Goal: Task Accomplishment & Management: Manage account settings

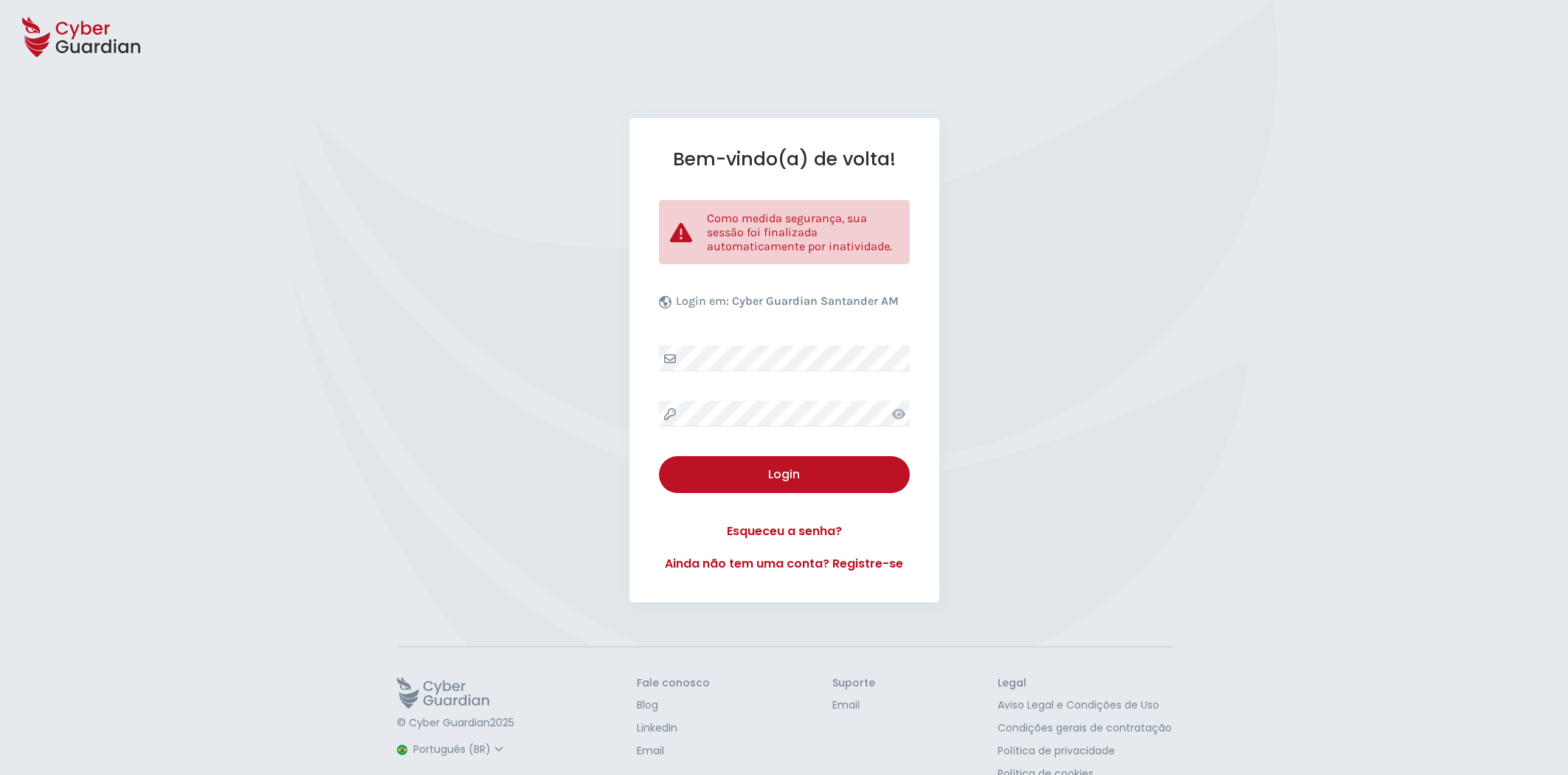
select select "Português (BR)"
click at [812, 475] on div "Login" at bounding box center [784, 474] width 229 height 17
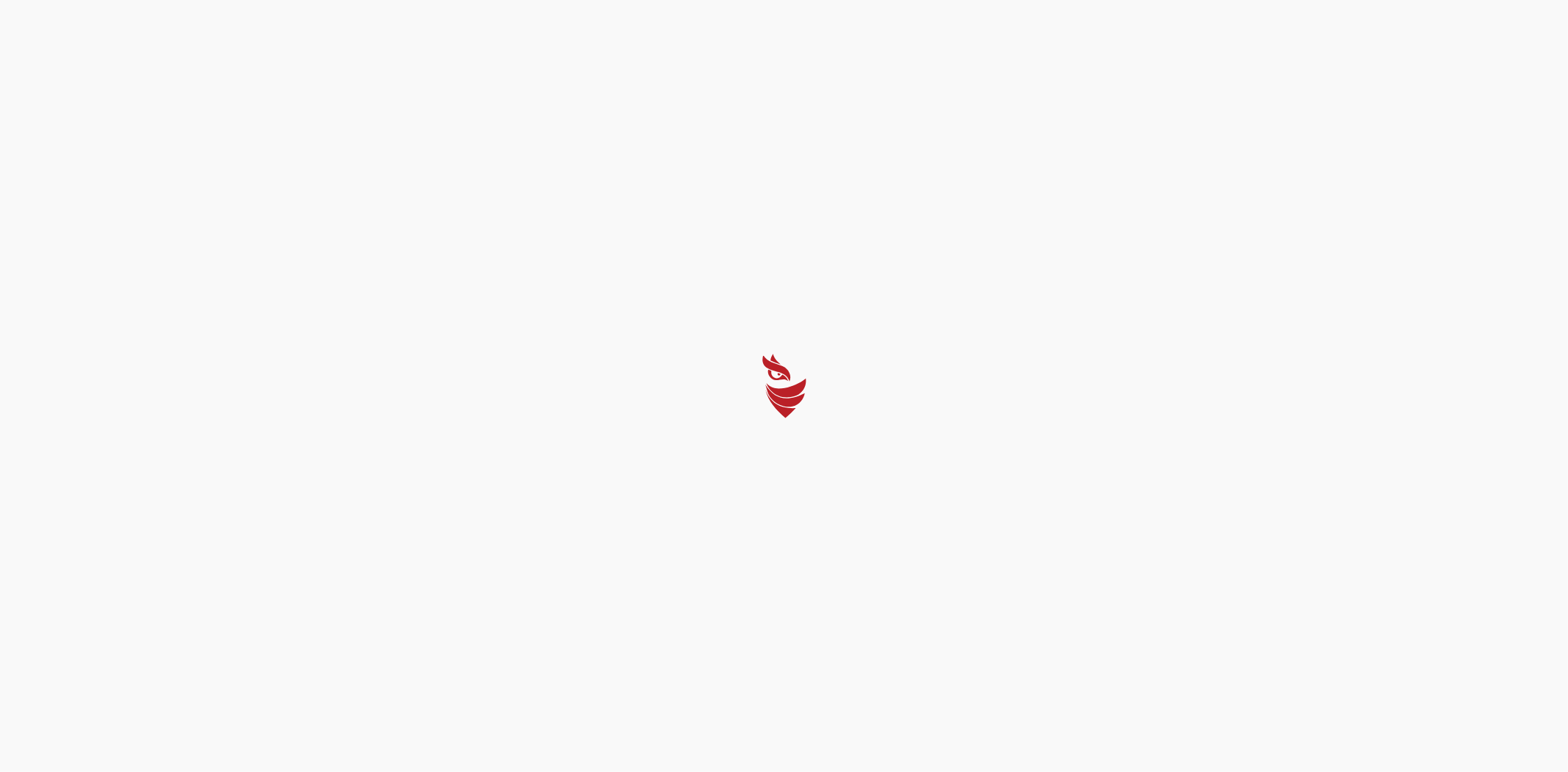
select select "Português (BR)"
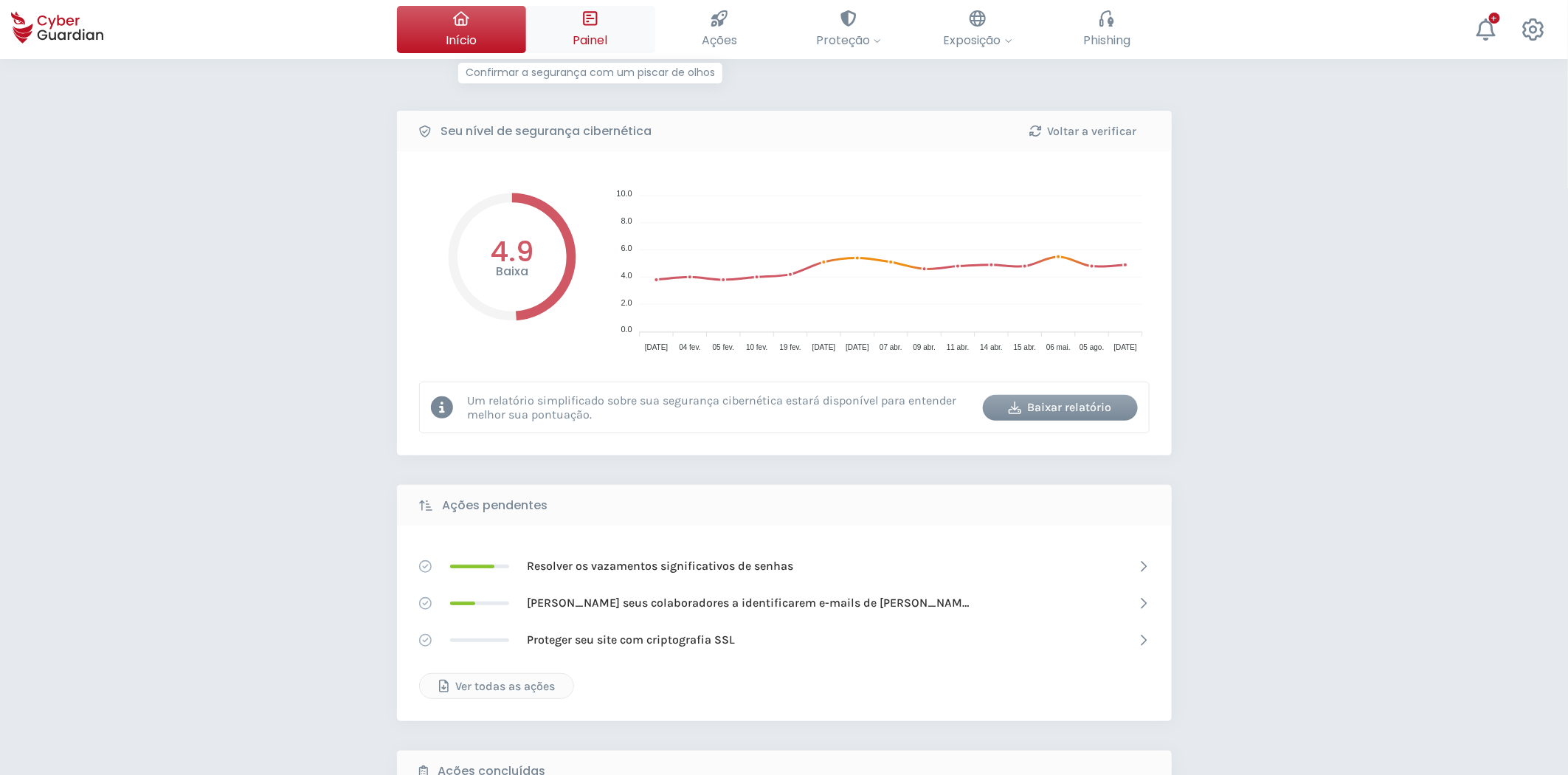
click at [588, 31] on div at bounding box center [590, 17] width 16 height 25
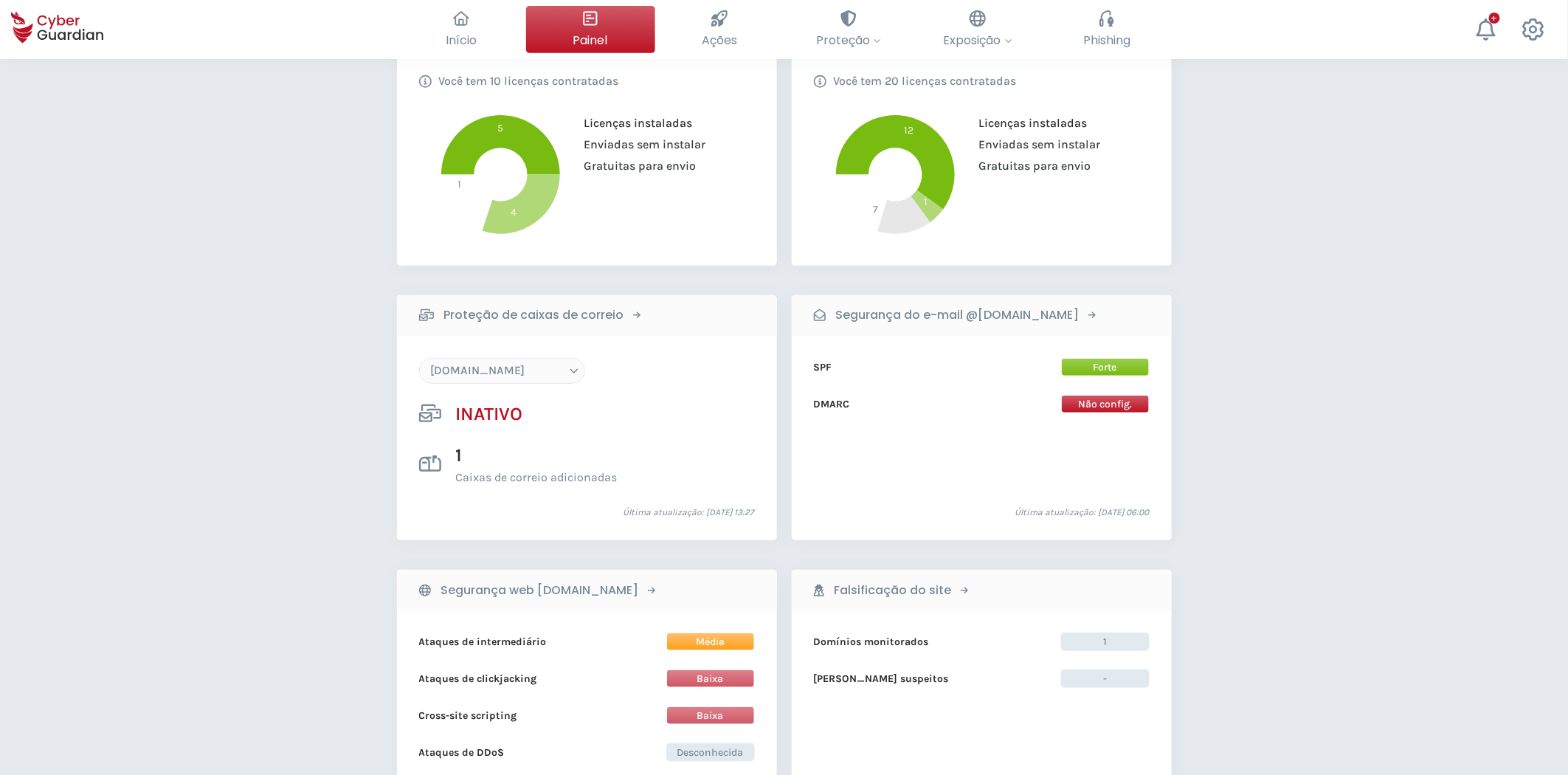
scroll to position [328, 0]
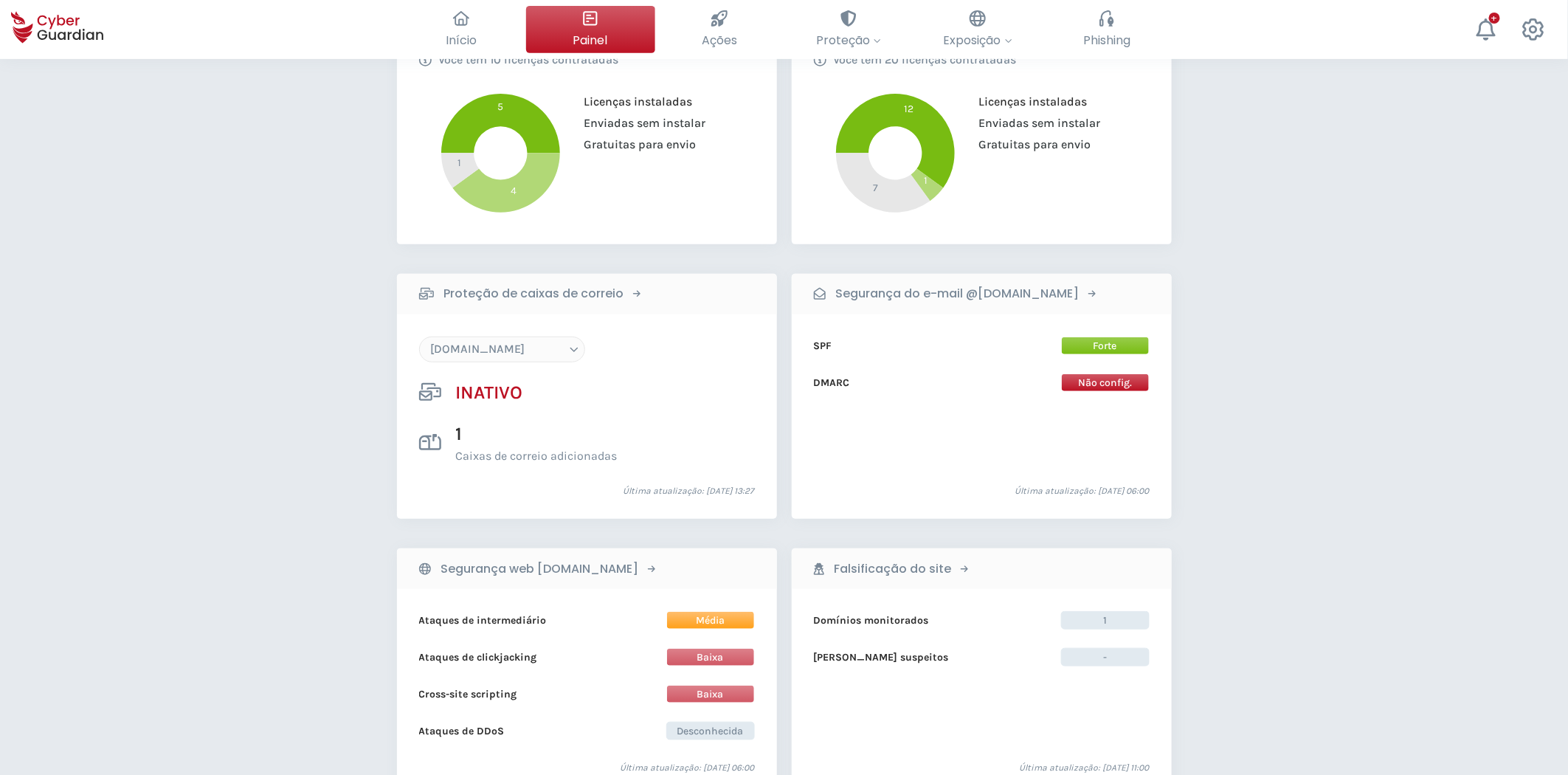
click at [504, 363] on div "floristeriarosas.com arriquitaun.org sub.juanymedio.org juanymedio.org otro.jua…" at bounding box center [587, 399] width 335 height 127
click at [503, 351] on select "[DOMAIN_NAME] [DOMAIN_NAME] [DOMAIN_NAME] [DOMAIN_NAME] [DOMAIN_NAME]" at bounding box center [501, 349] width 166 height 26
select select "[DOMAIN_NAME]"
click at [419, 336] on select "[DOMAIN_NAME] [DOMAIN_NAME] [DOMAIN_NAME] [DOMAIN_NAME] [DOMAIN_NAME]" at bounding box center [501, 349] width 166 height 26
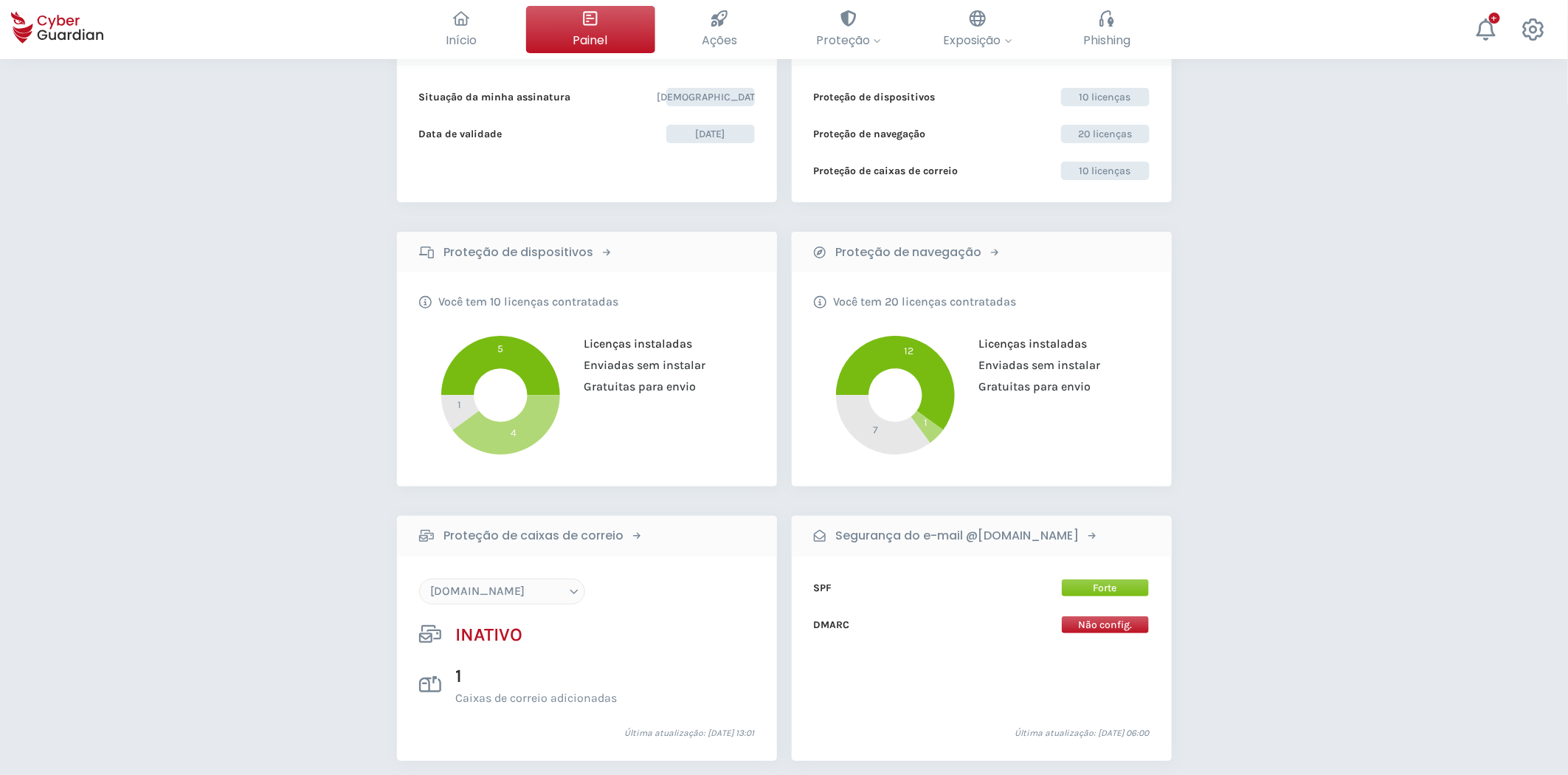
scroll to position [0, 0]
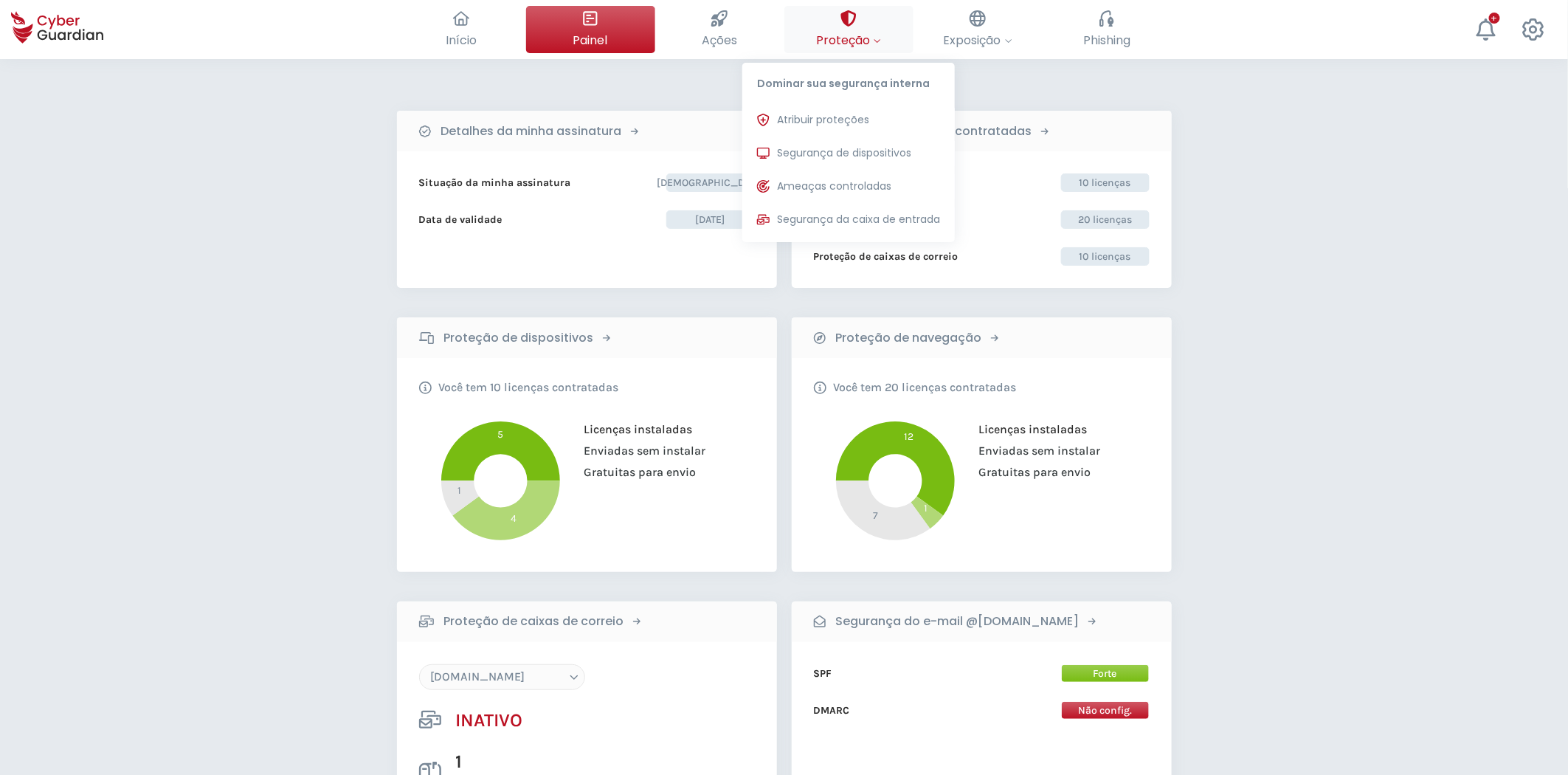
click at [827, 45] on span "Proteção" at bounding box center [849, 40] width 65 height 18
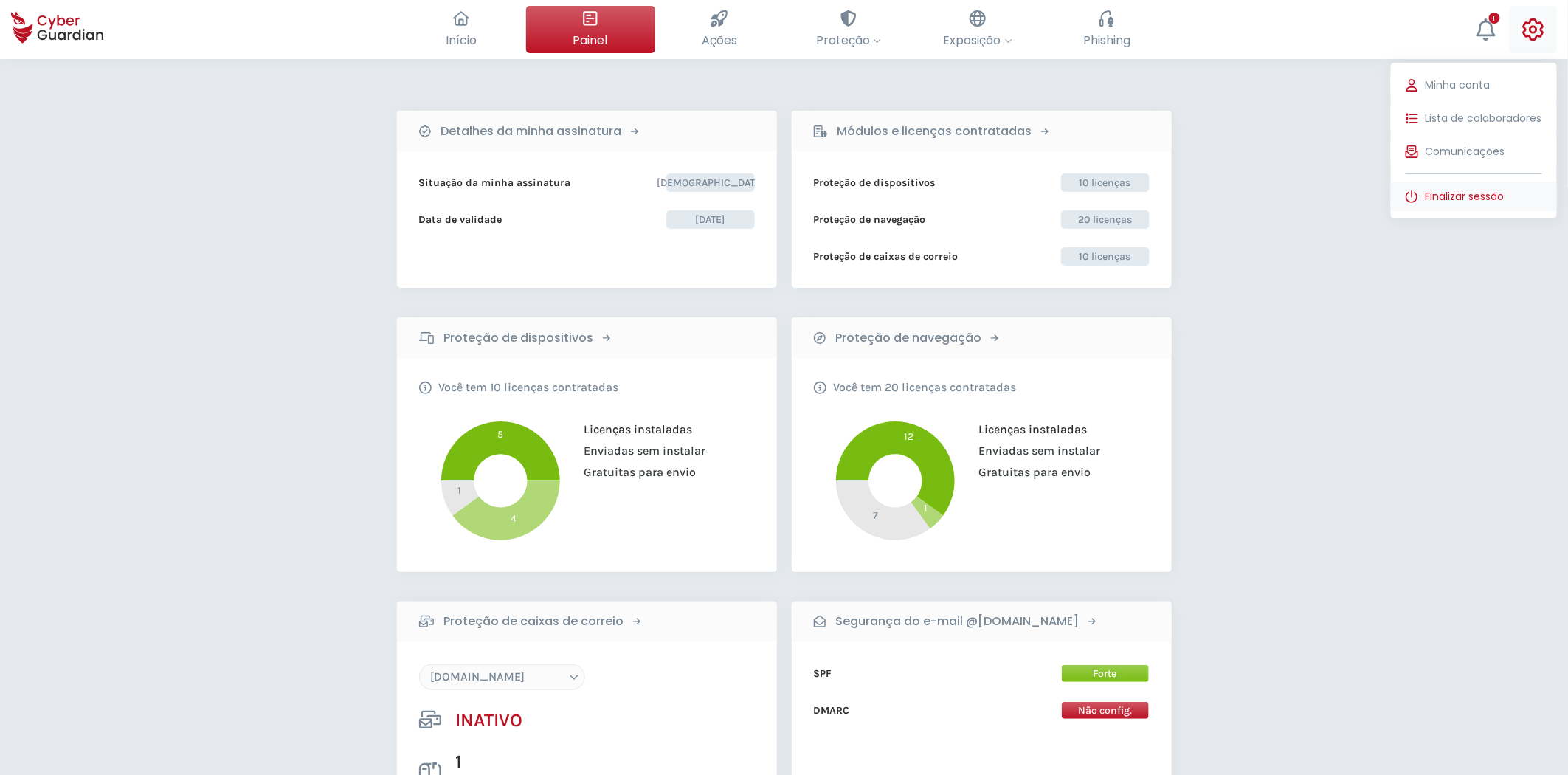
click at [1476, 196] on span "Finalizar sessão" at bounding box center [1465, 196] width 79 height 16
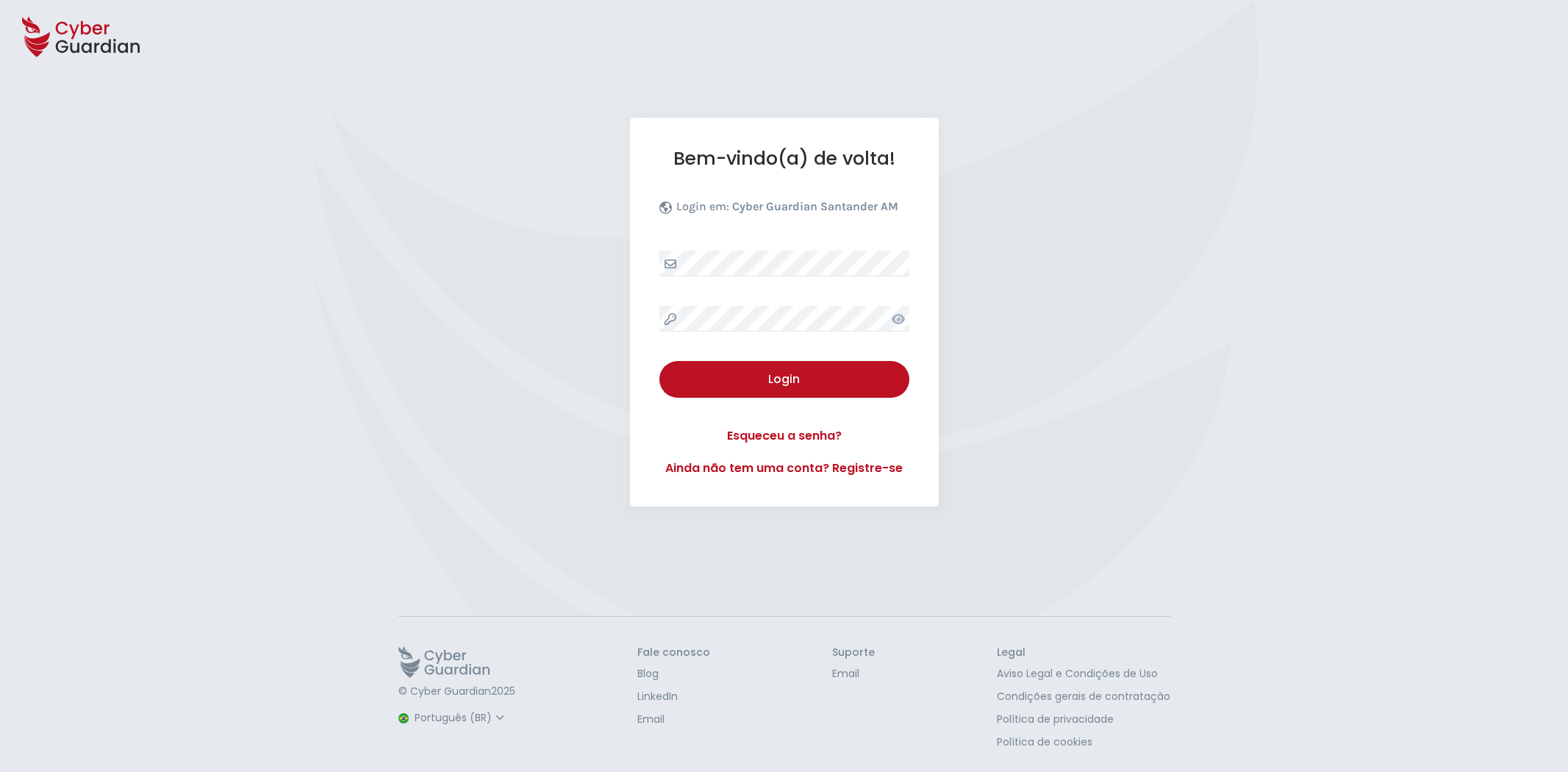
select select "Português (BR)"
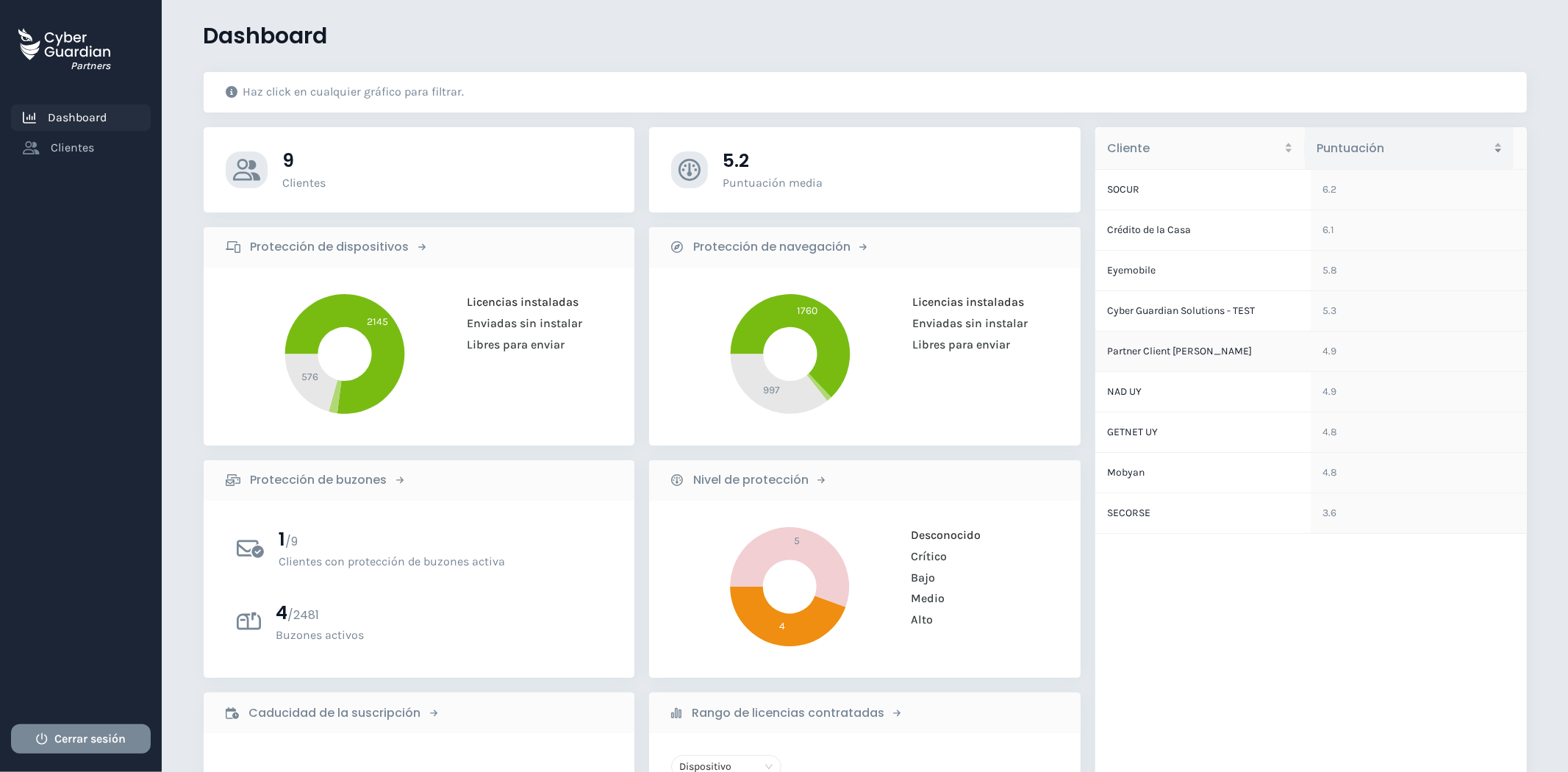
click at [1187, 349] on td "Partner Client [PERSON_NAME]" at bounding box center [1203, 351] width 215 height 40
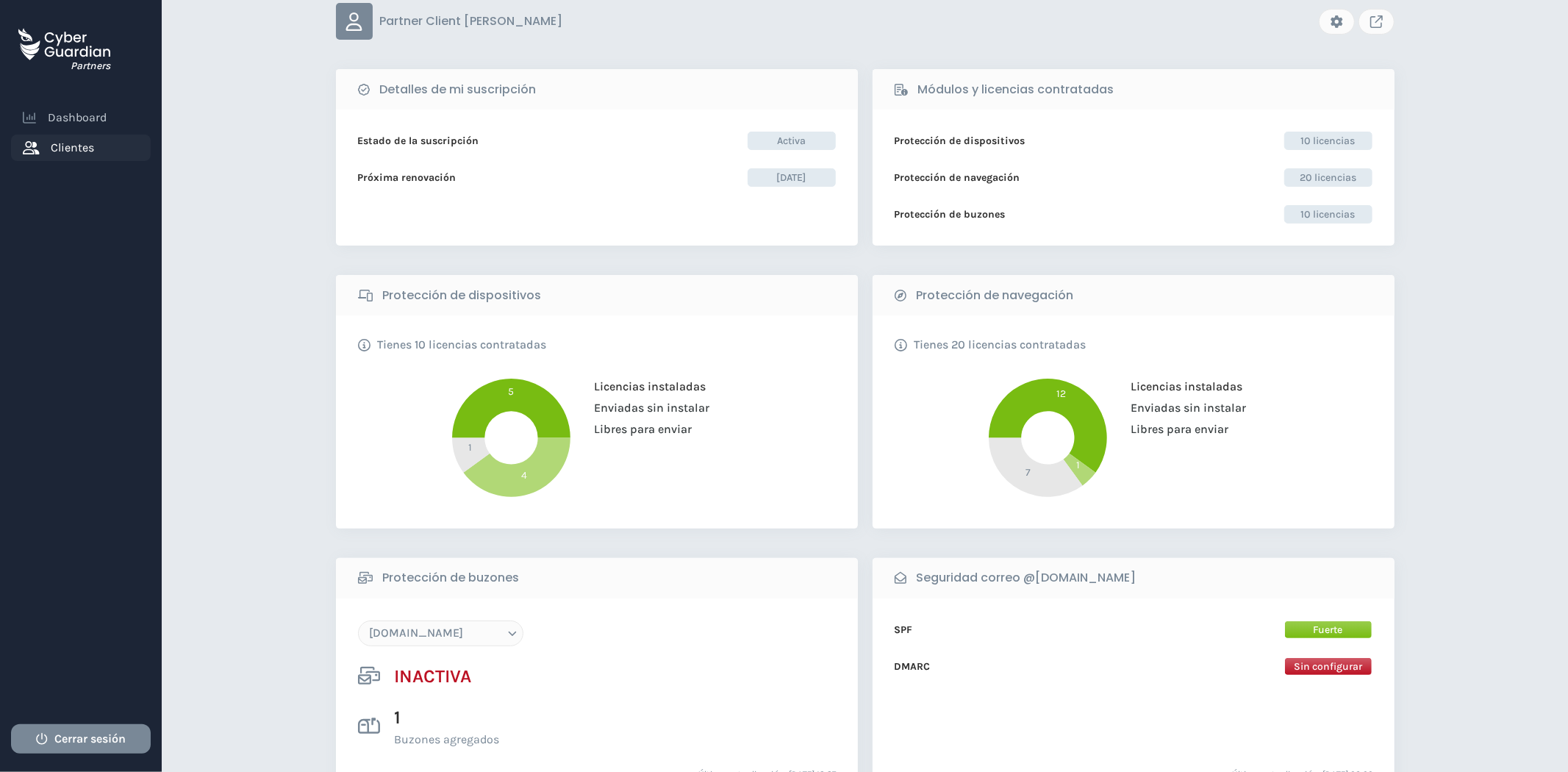
scroll to position [163, 0]
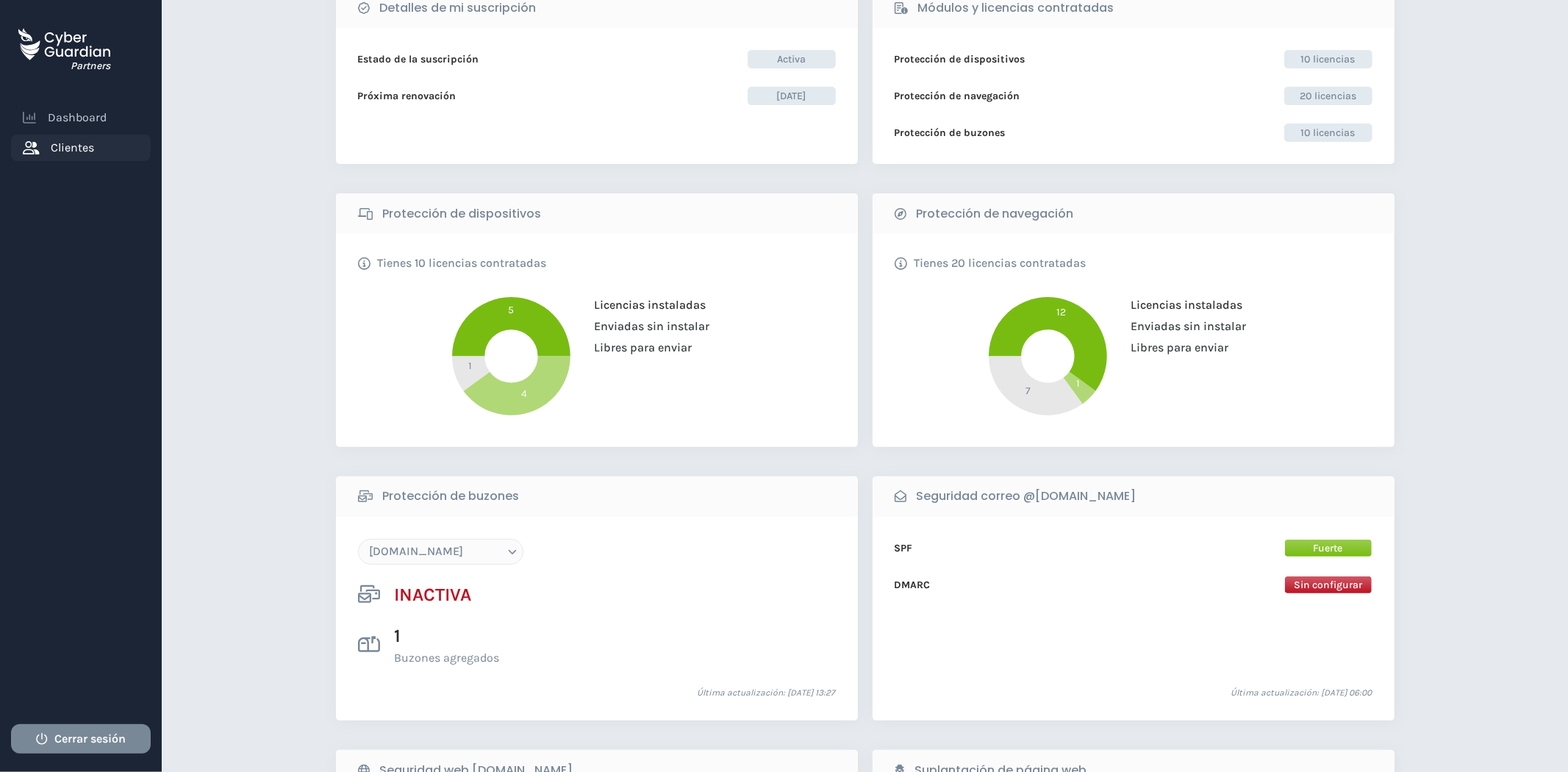
click at [481, 549] on select "[DOMAIN_NAME] [DOMAIN_NAME] [DOMAIN_NAME] [DOMAIN_NAME] [DOMAIN_NAME]" at bounding box center [440, 551] width 165 height 26
select select "[DOMAIN_NAME]"
click at [358, 538] on select "[DOMAIN_NAME] [DOMAIN_NAME] [DOMAIN_NAME] [DOMAIN_NAME] [DOMAIN_NAME]" at bounding box center [440, 551] width 165 height 26
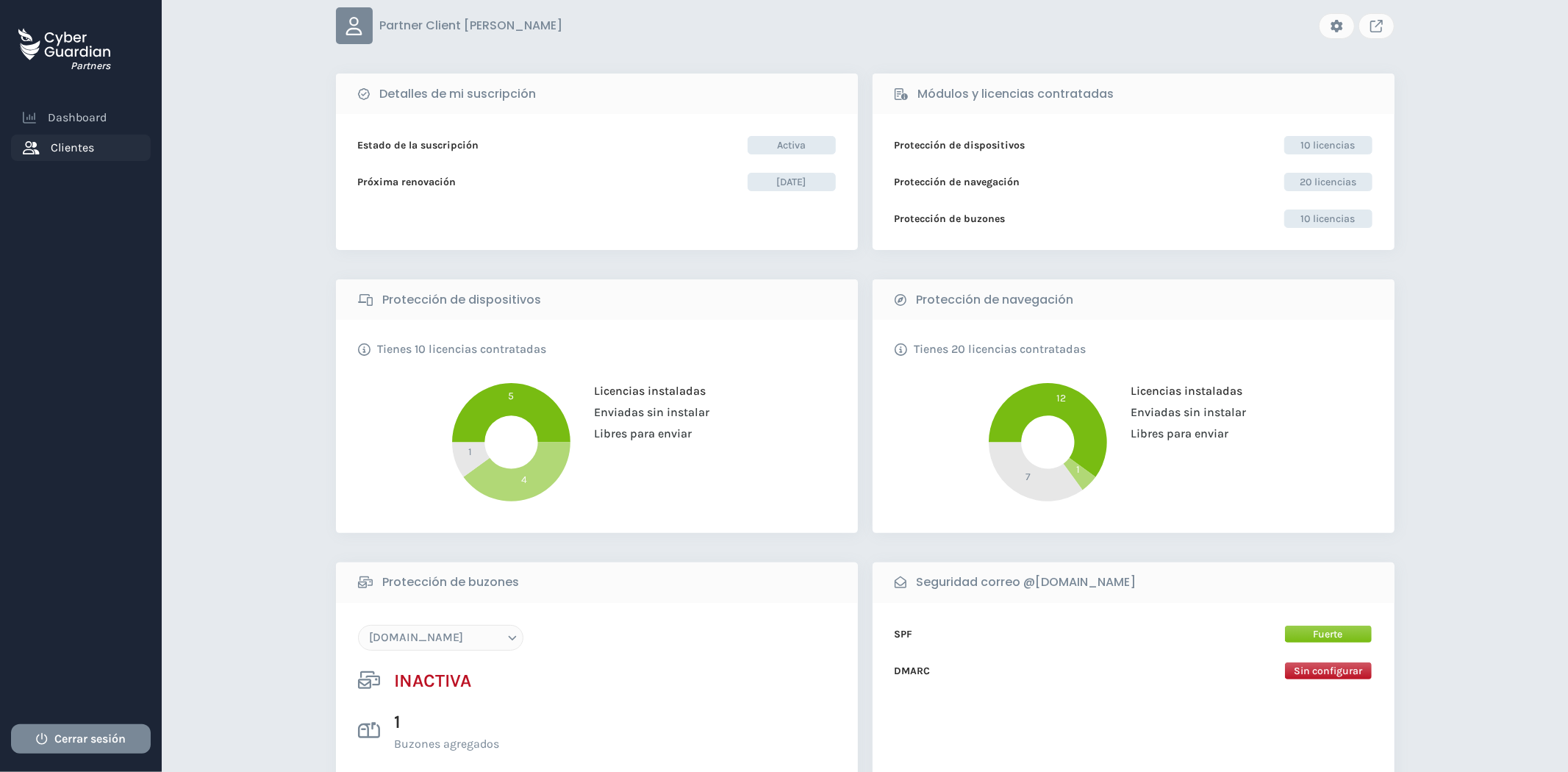
scroll to position [0, 0]
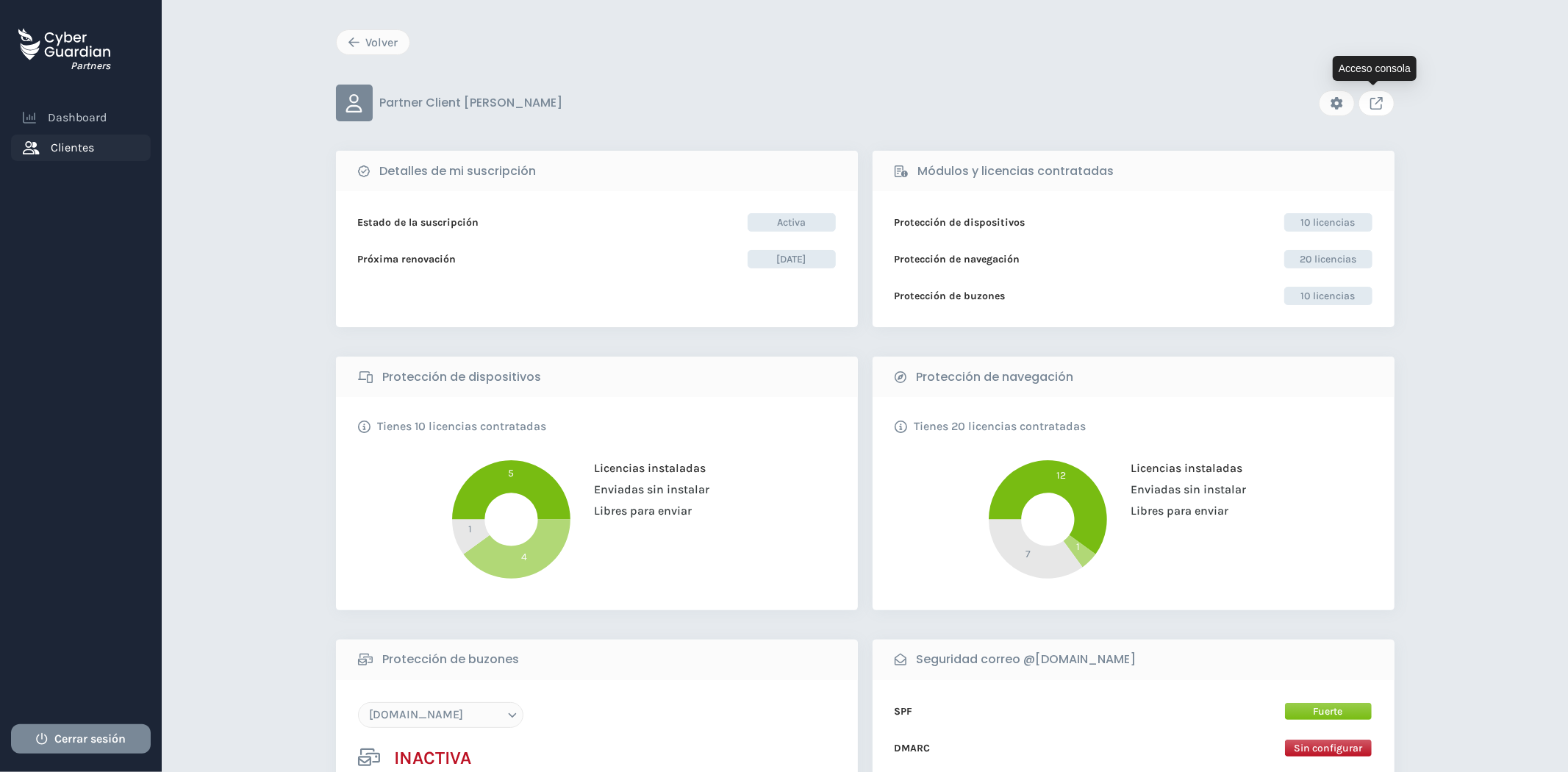
click at [1373, 101] on icon "Link to client console" at bounding box center [1376, 103] width 13 height 13
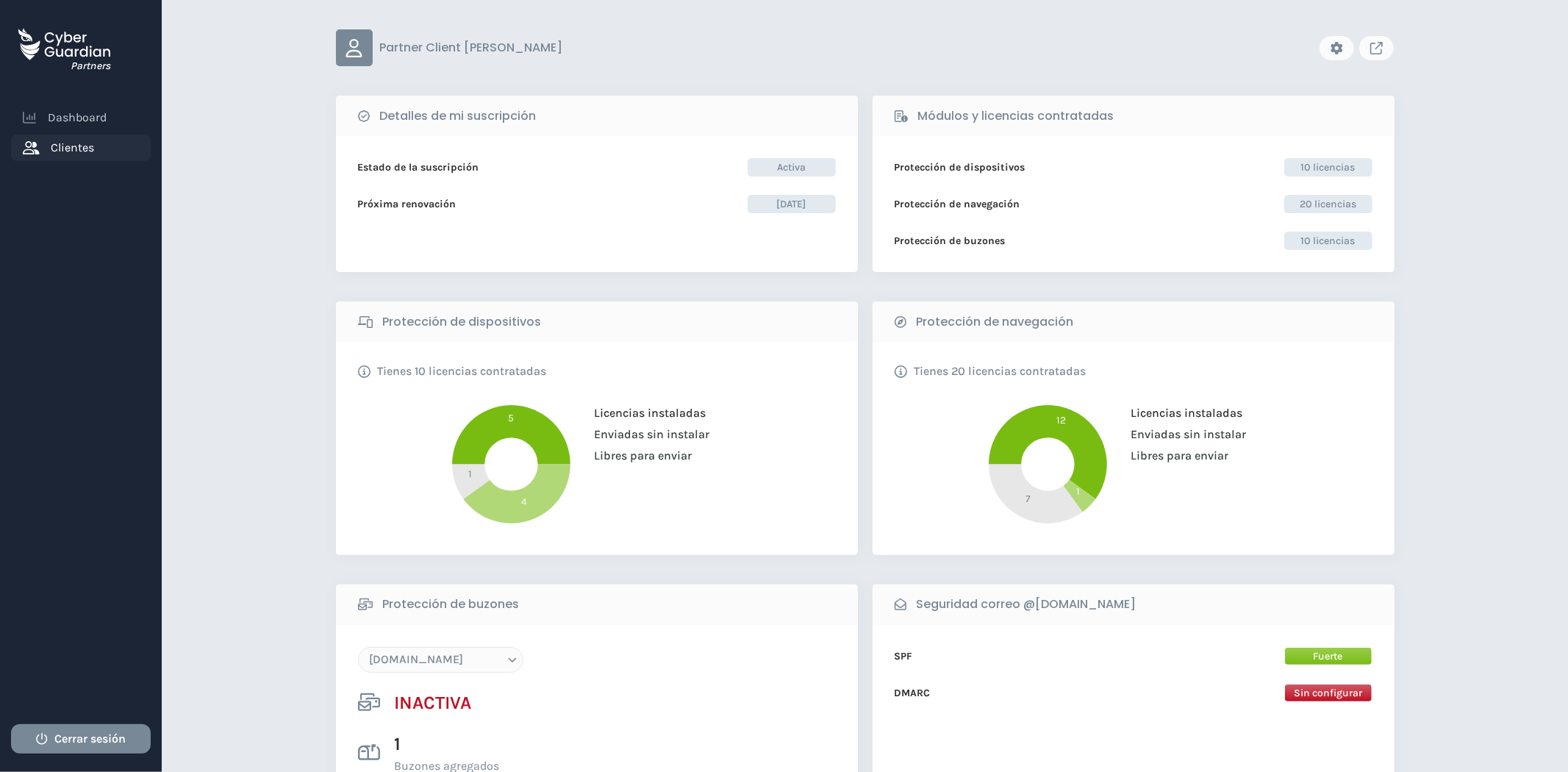
scroll to position [81, 0]
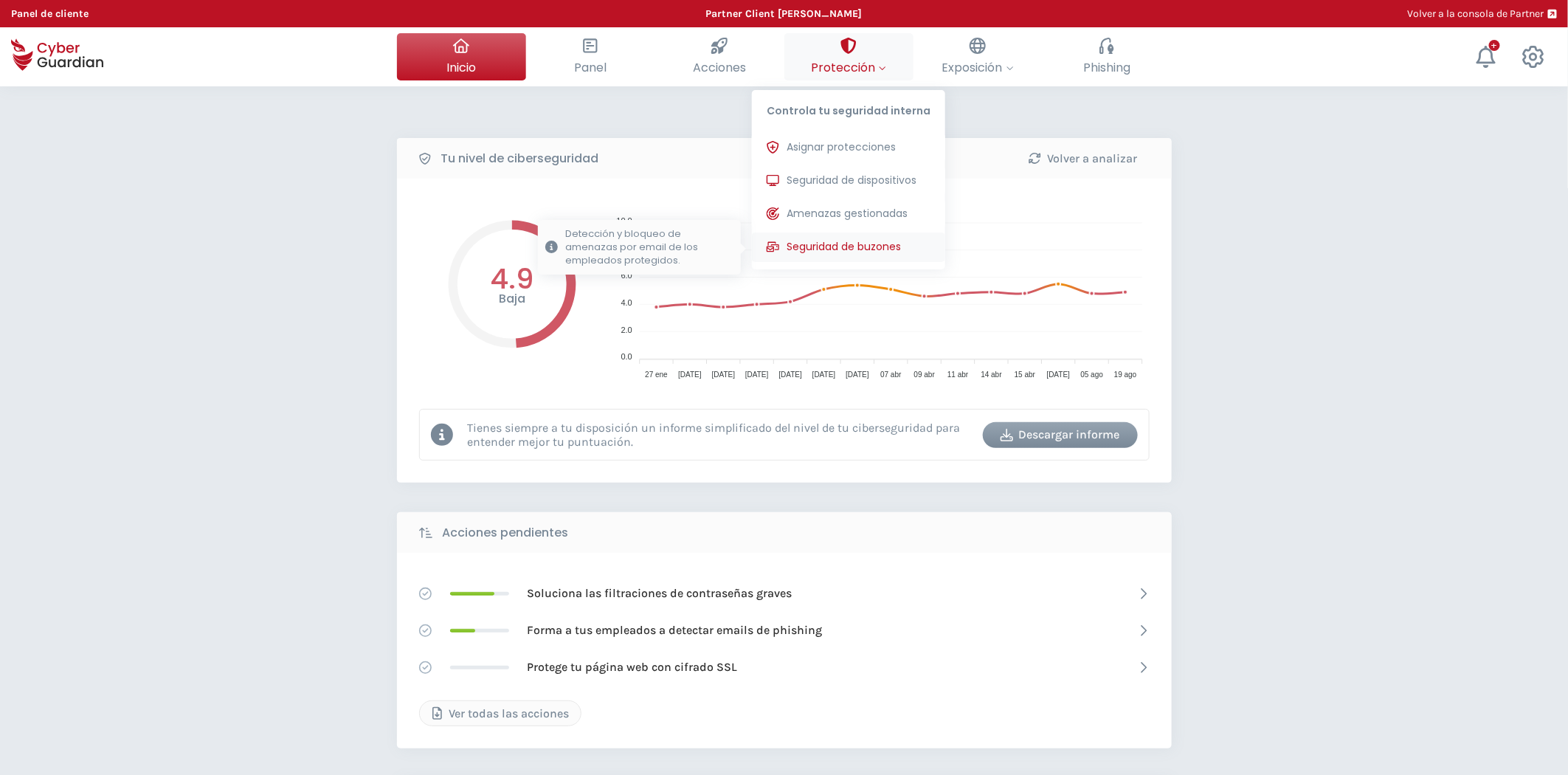
click at [839, 245] on span "Seguridad de buzones" at bounding box center [843, 246] width 115 height 16
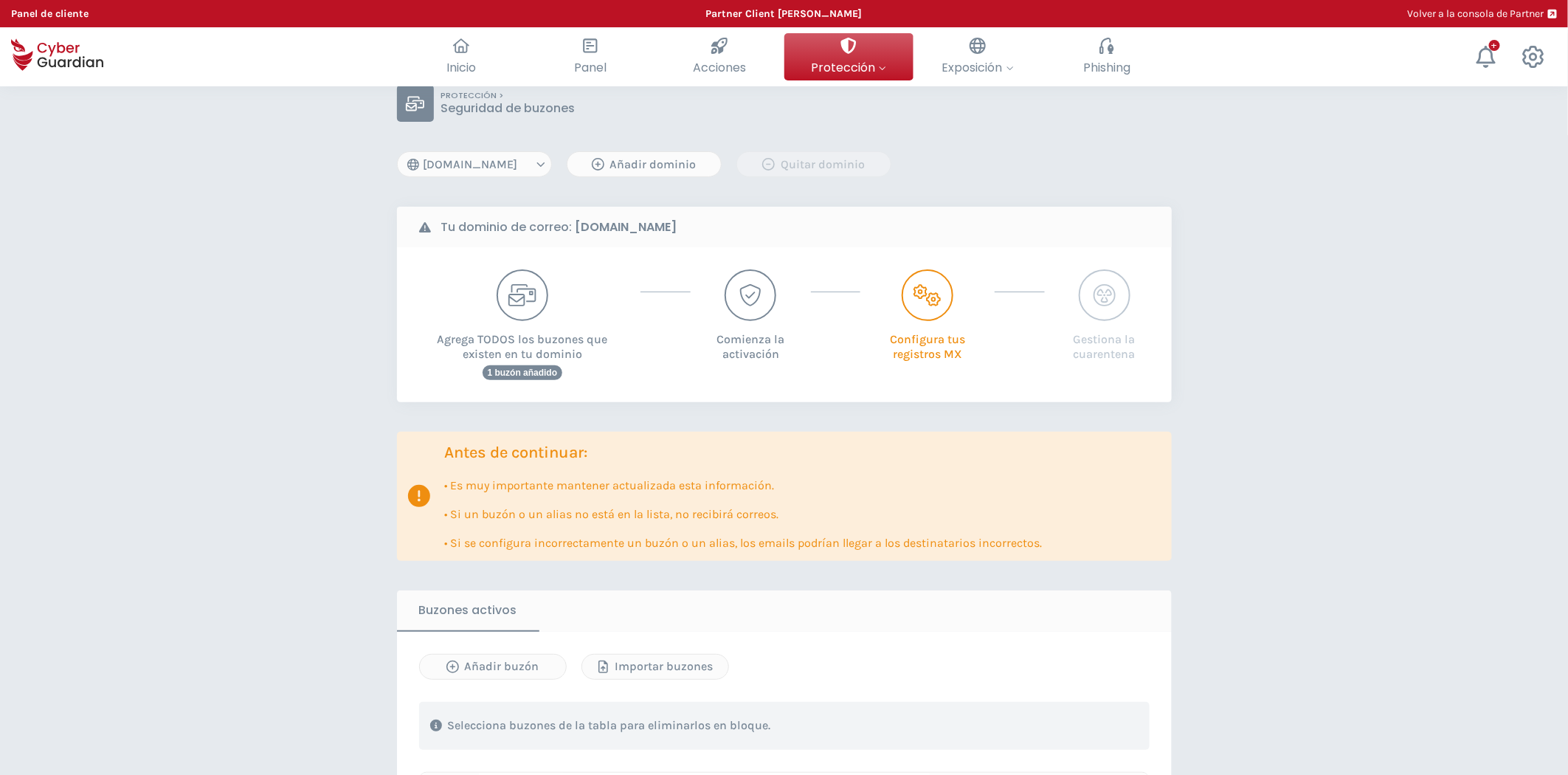
scroll to position [82, 0]
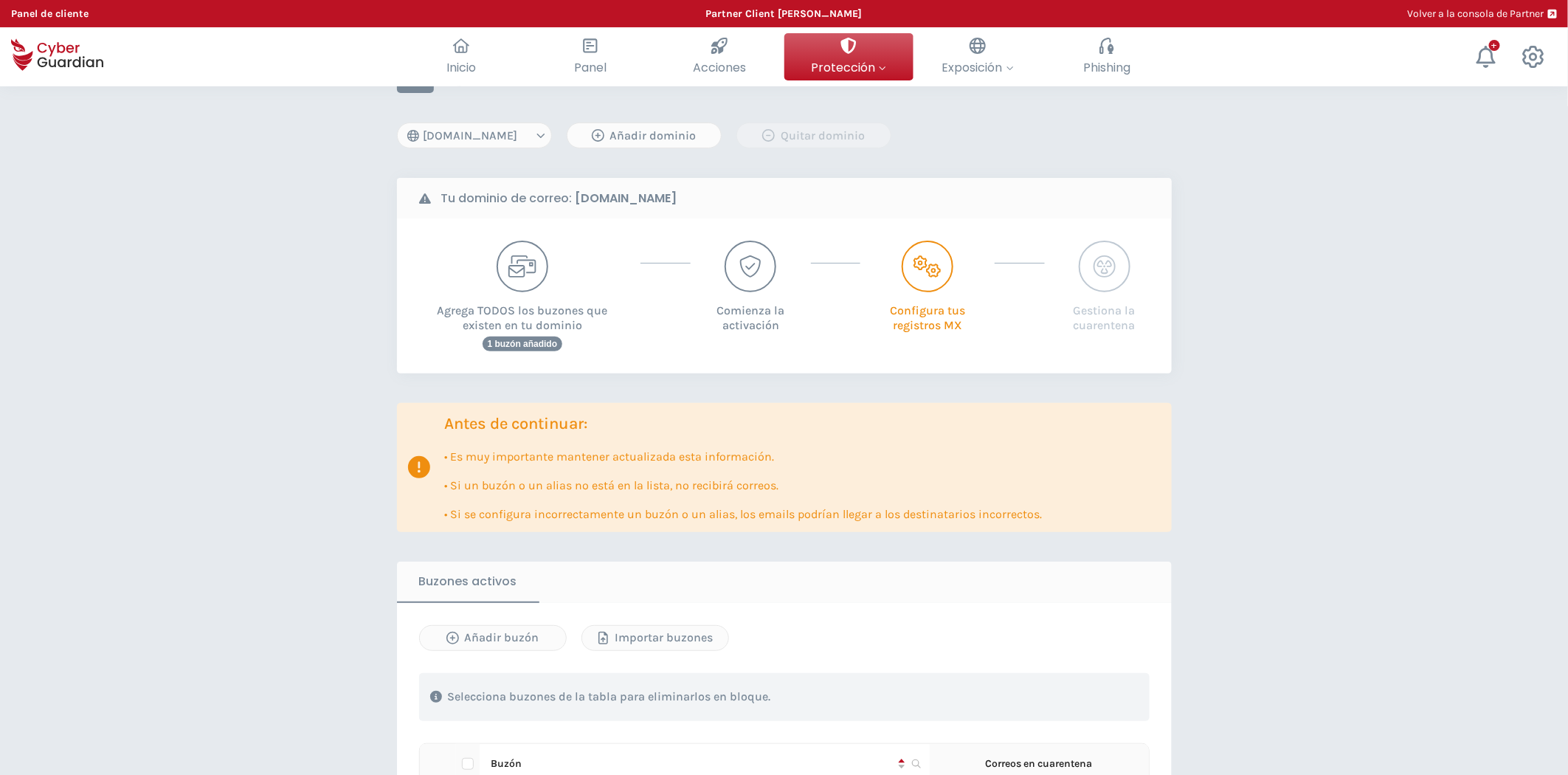
click at [450, 126] on select "[DOMAIN_NAME] [DOMAIN_NAME] [DOMAIN_NAME] [DOMAIN_NAME] [DOMAIN_NAME]" at bounding box center [474, 136] width 155 height 26
select select "[DOMAIN_NAME]"
click at [397, 123] on select "[DOMAIN_NAME] [DOMAIN_NAME] [DOMAIN_NAME] [DOMAIN_NAME] [DOMAIN_NAME]" at bounding box center [474, 136] width 155 height 26
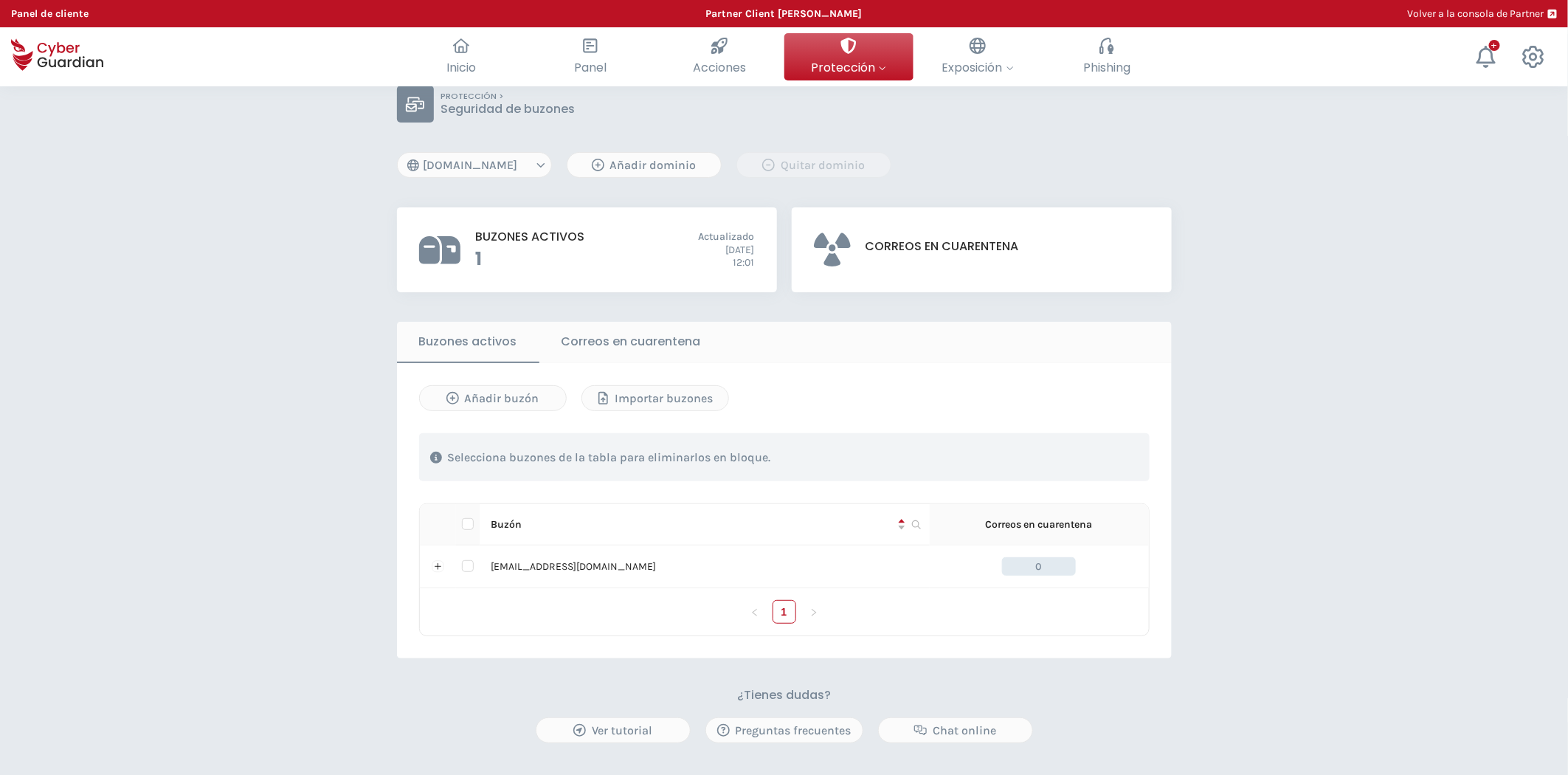
scroll to position [82, 0]
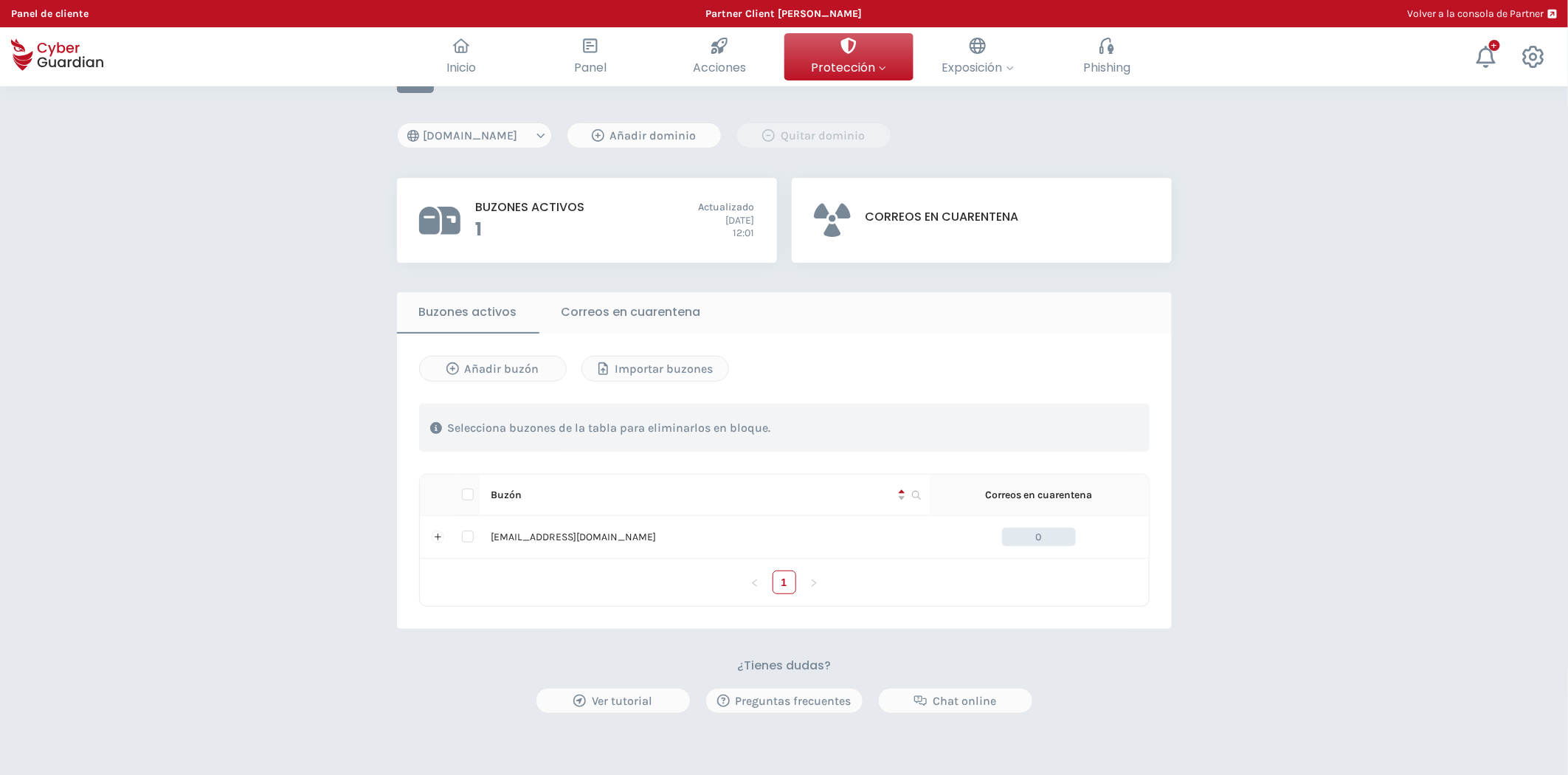
click at [635, 320] on button "Correos en cuarentena" at bounding box center [631, 311] width 184 height 39
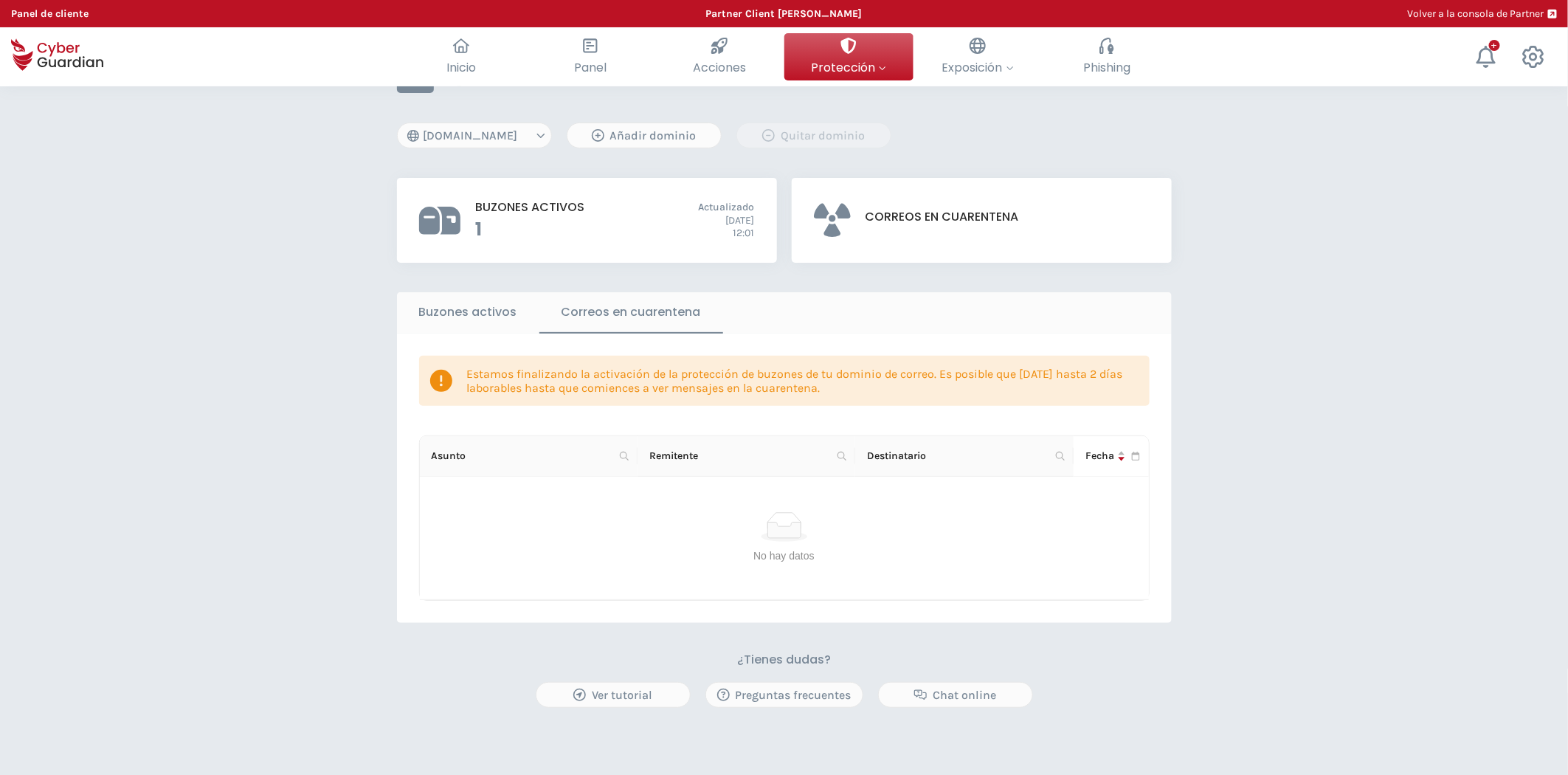
click at [356, 359] on div "PROTECCIÓN > Seguridad de buzones [DOMAIN_NAME] [DOMAIN_NAME] [DOMAIN_NAME] [DO…" at bounding box center [784, 472] width 1568 height 934
drag, startPoint x: 1194, startPoint y: 210, endPoint x: 1150, endPoint y: 162, distance: 65.1
click at [1150, 162] on div "PROTECCIÓN > Seguridad de buzones [DOMAIN_NAME] [DOMAIN_NAME] [DOMAIN_NAME] [DO…" at bounding box center [784, 381] width 775 height 651
drag, startPoint x: 297, startPoint y: 471, endPoint x: 173, endPoint y: 366, distance: 162.5
click at [173, 366] on div "PROTECCIÓN > Seguridad de buzones [DOMAIN_NAME] [DOMAIN_NAME] [DOMAIN_NAME] [DO…" at bounding box center [784, 472] width 1568 height 934
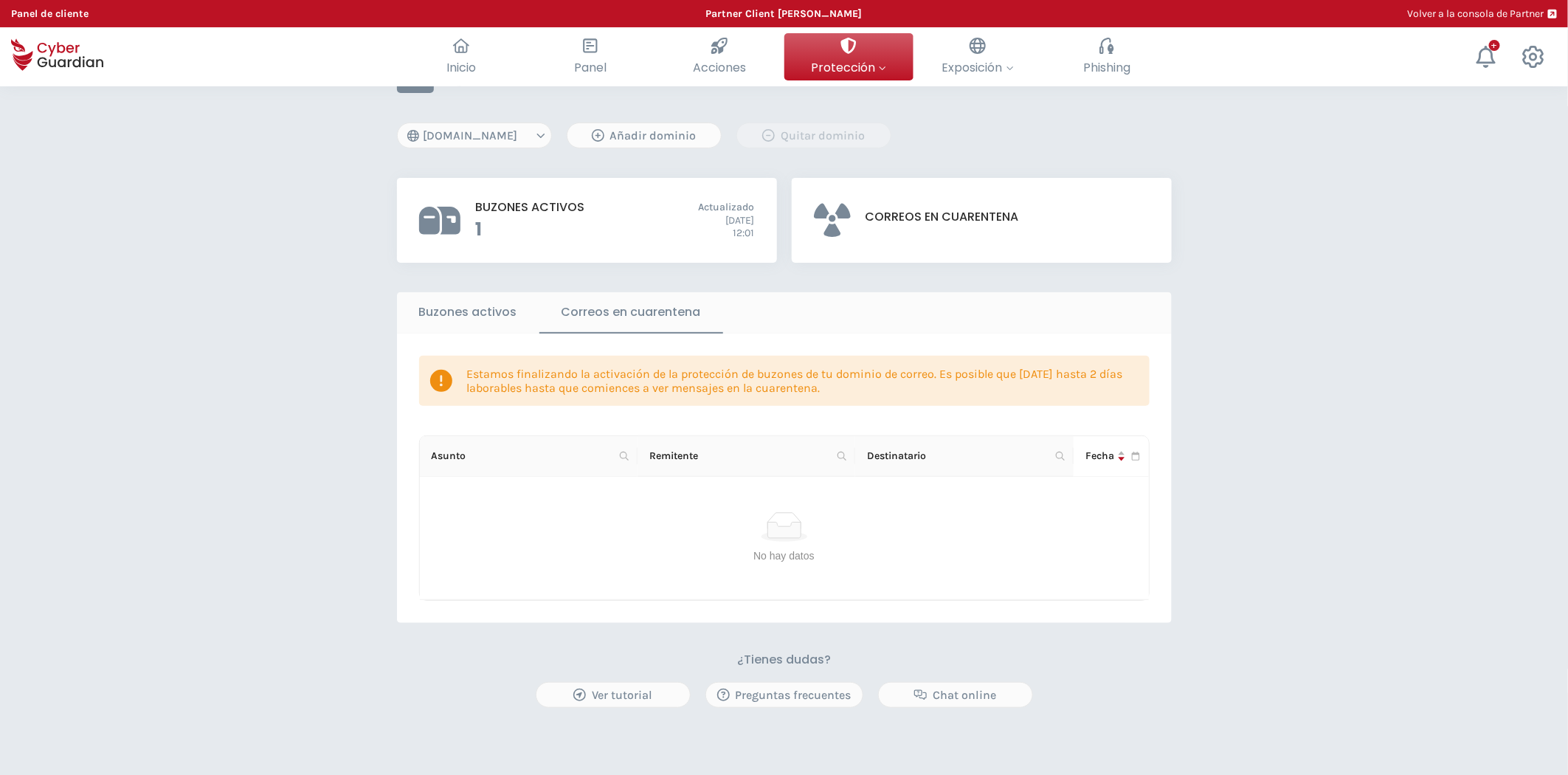
drag, startPoint x: 283, startPoint y: 261, endPoint x: 219, endPoint y: 174, distance: 108.0
click at [219, 174] on div "PROTECCIÓN > Seguridad de buzones [DOMAIN_NAME] [DOMAIN_NAME] [DOMAIN_NAME] [DO…" at bounding box center [784, 472] width 1568 height 934
drag, startPoint x: 378, startPoint y: 303, endPoint x: 326, endPoint y: 241, distance: 80.9
click at [326, 241] on div "PROTECCIÓN > Seguridad de buzones [DOMAIN_NAME] [DOMAIN_NAME] [DOMAIN_NAME] [DO…" at bounding box center [784, 472] width 1568 height 934
drag, startPoint x: 426, startPoint y: 318, endPoint x: 311, endPoint y: 260, distance: 128.8
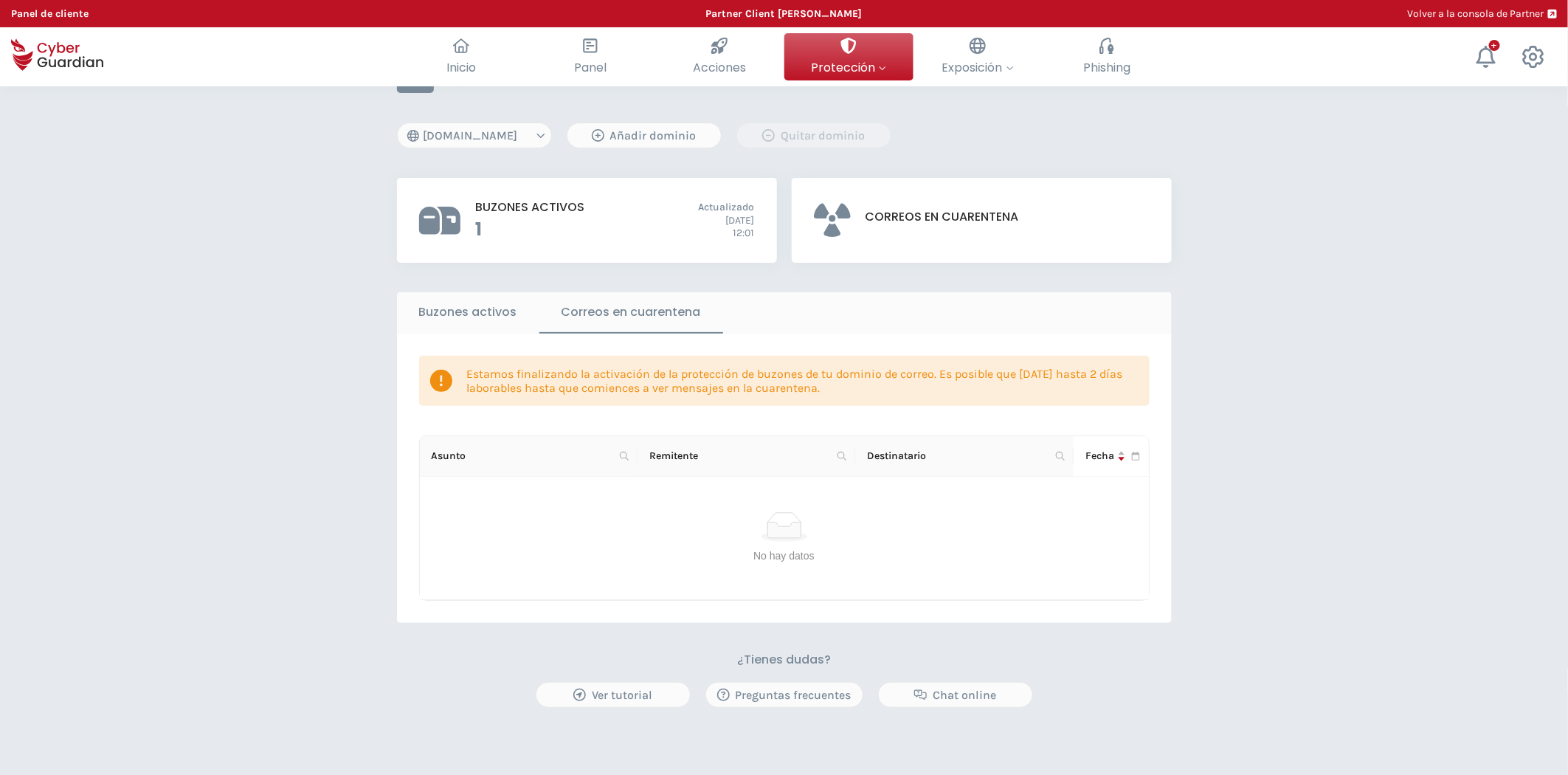
drag, startPoint x: 311, startPoint y: 260, endPoint x: 194, endPoint y: 211, distance: 126.8
click at [196, 209] on div "PROTECCIÓN > Seguridad de buzones [DOMAIN_NAME] [DOMAIN_NAME] [DOMAIN_NAME] [DO…" at bounding box center [784, 472] width 1568 height 934
click at [1302, 332] on div "PROTECCIÓN > Seguridad de buzones [DOMAIN_NAME] [DOMAIN_NAME] [DOMAIN_NAME] [DO…" at bounding box center [784, 472] width 1568 height 934
click at [1526, 63] on icon at bounding box center [1533, 57] width 22 height 22
click at [1510, 150] on span "Cerrar sesión" at bounding box center [1476, 157] width 68 height 16
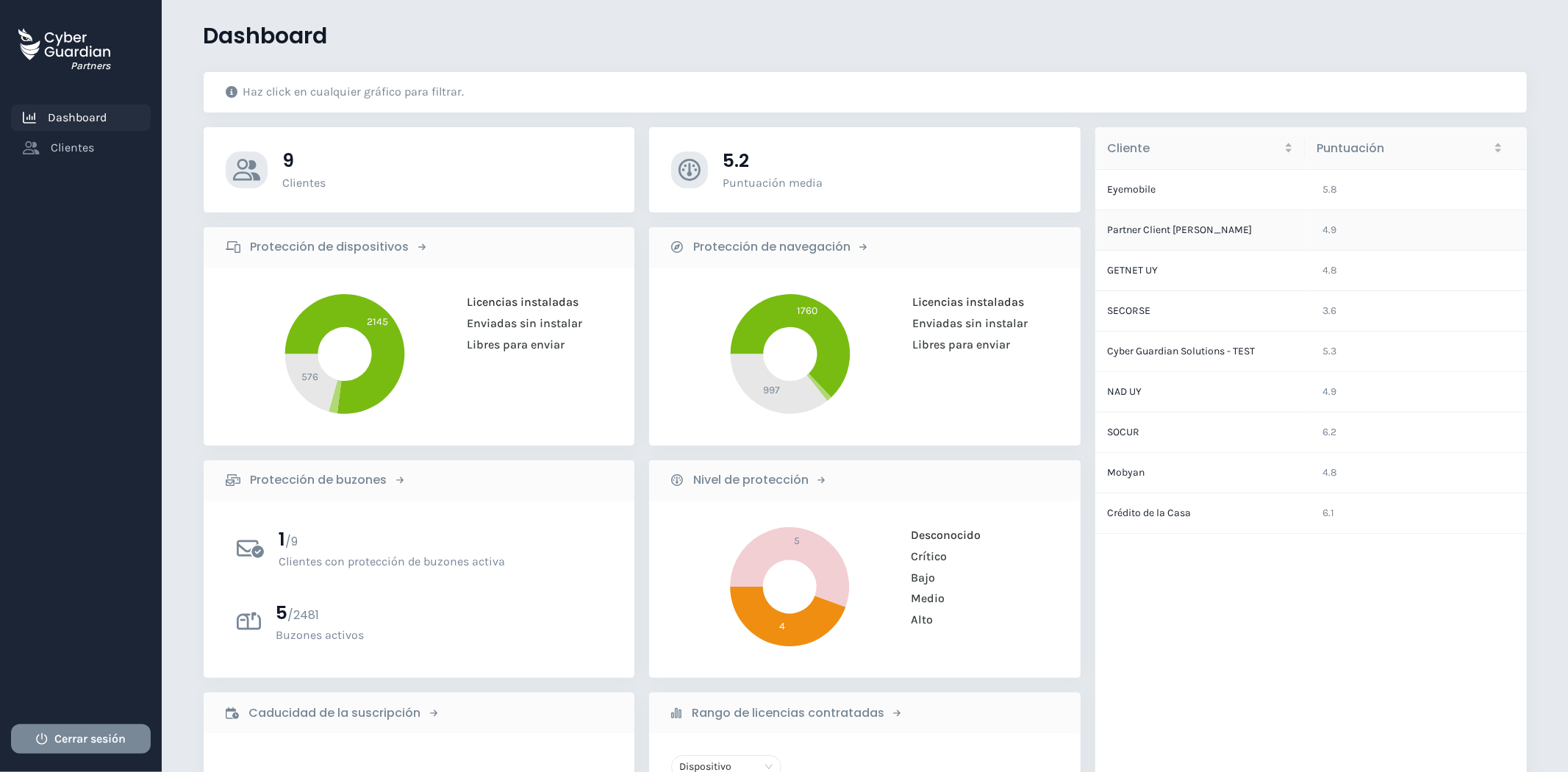
click at [1176, 236] on td "Partner Client [PERSON_NAME]" at bounding box center [1203, 230] width 215 height 40
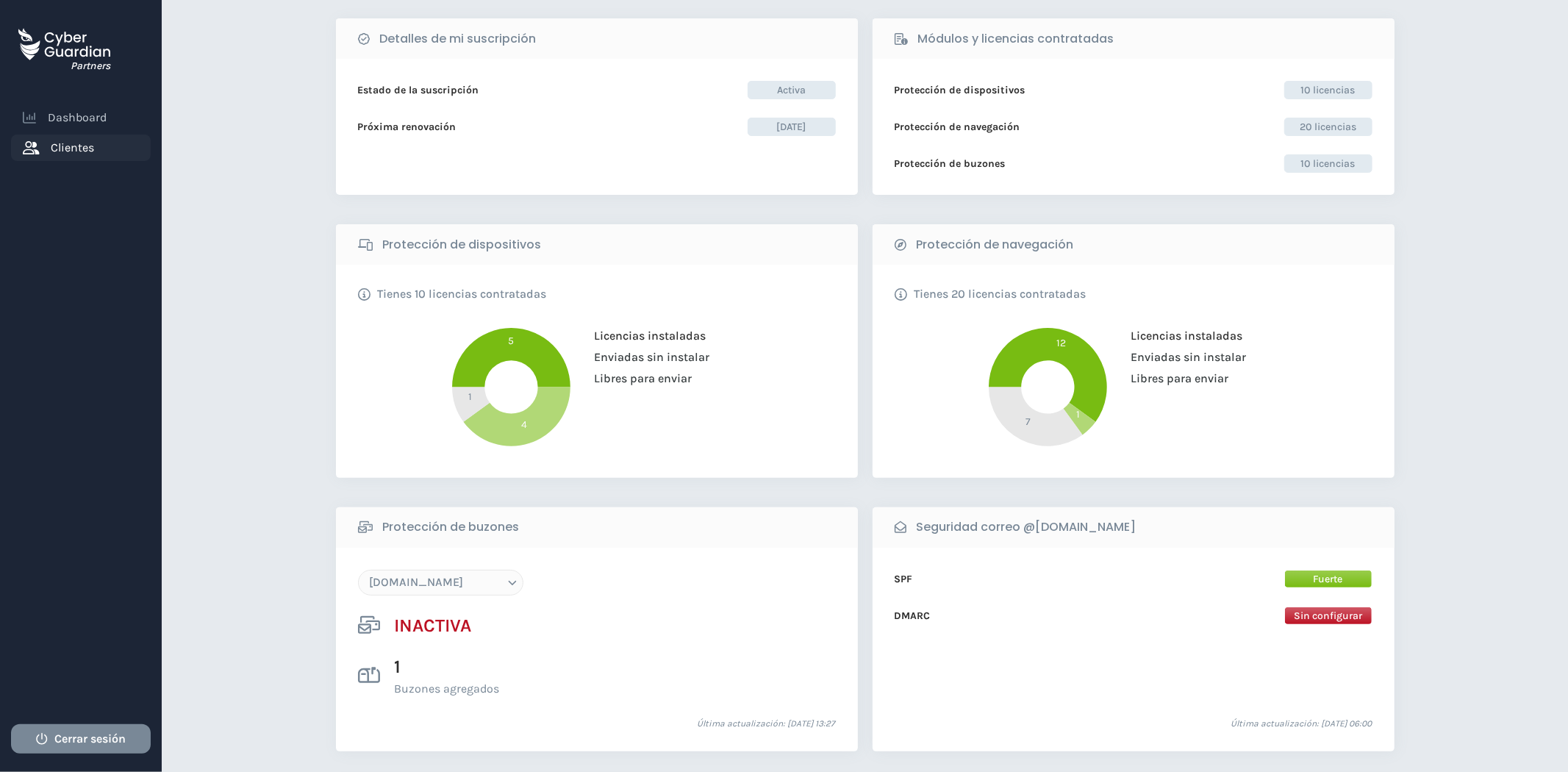
scroll to position [163, 0]
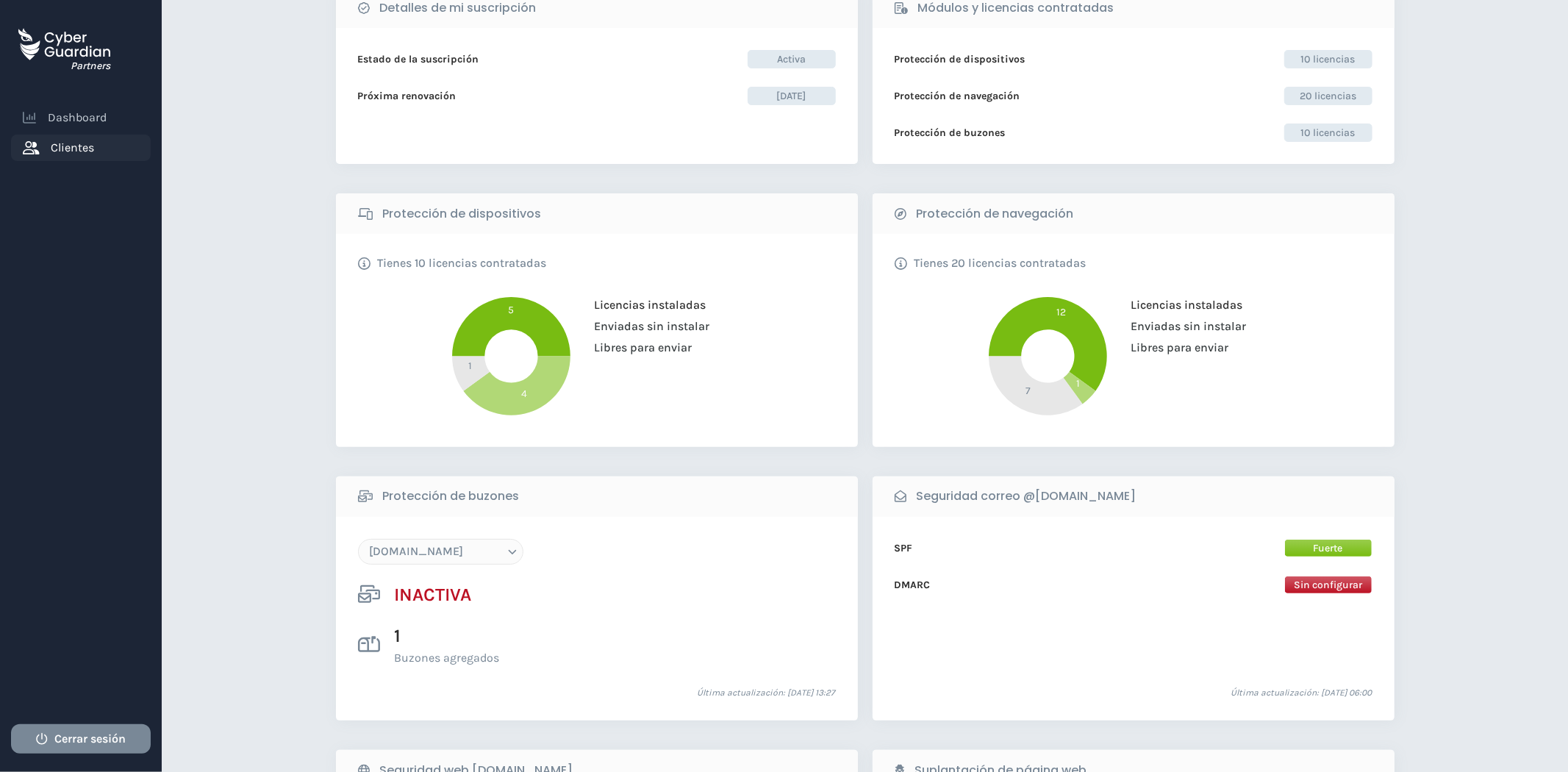
click at [481, 558] on select "[DOMAIN_NAME] [DOMAIN_NAME] [DOMAIN_NAME] [DOMAIN_NAME] [DOMAIN_NAME]" at bounding box center [440, 551] width 165 height 26
select select "[DOMAIN_NAME]"
click at [358, 538] on select "[DOMAIN_NAME] [DOMAIN_NAME] [DOMAIN_NAME] [DOMAIN_NAME] [DOMAIN_NAME]" at bounding box center [440, 551] width 165 height 26
